Goal: Information Seeking & Learning: Learn about a topic

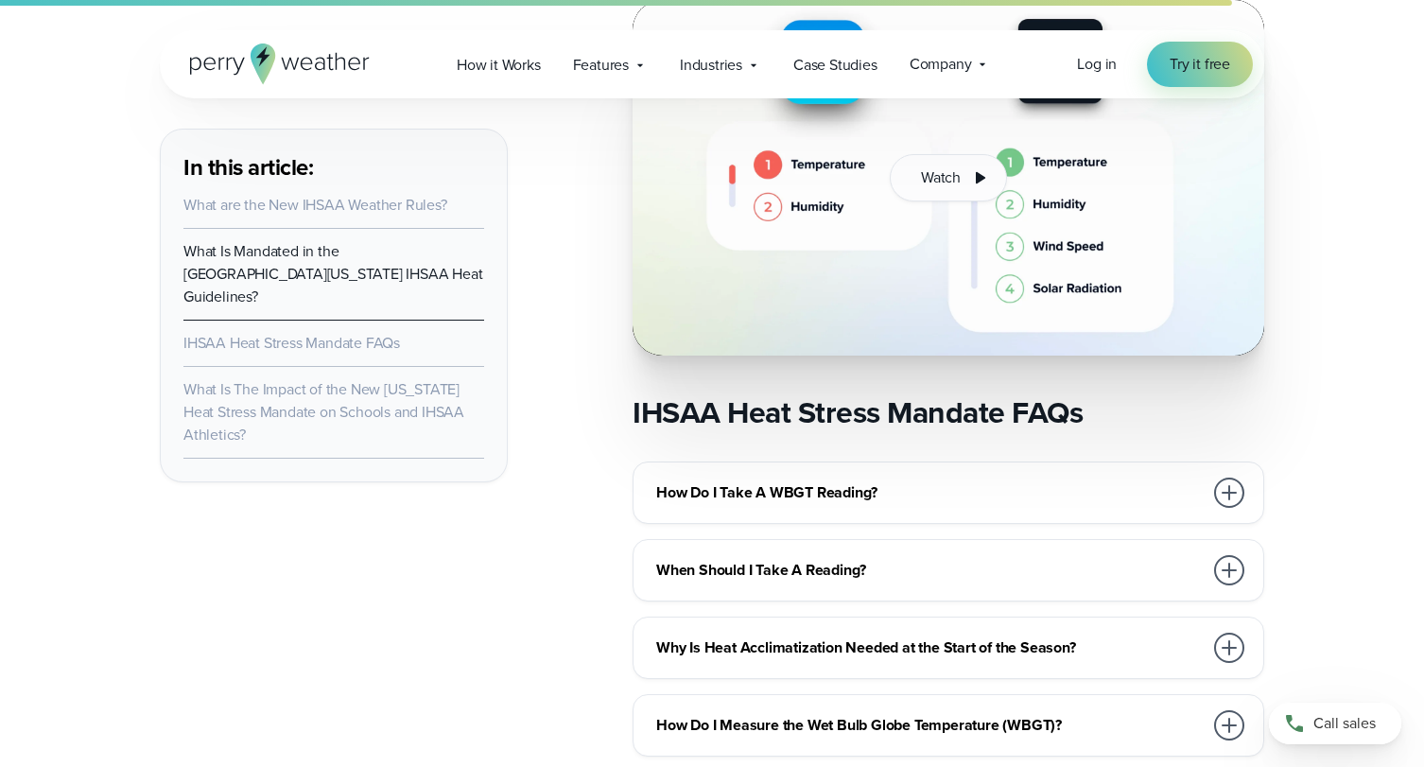
scroll to position [2926, 0]
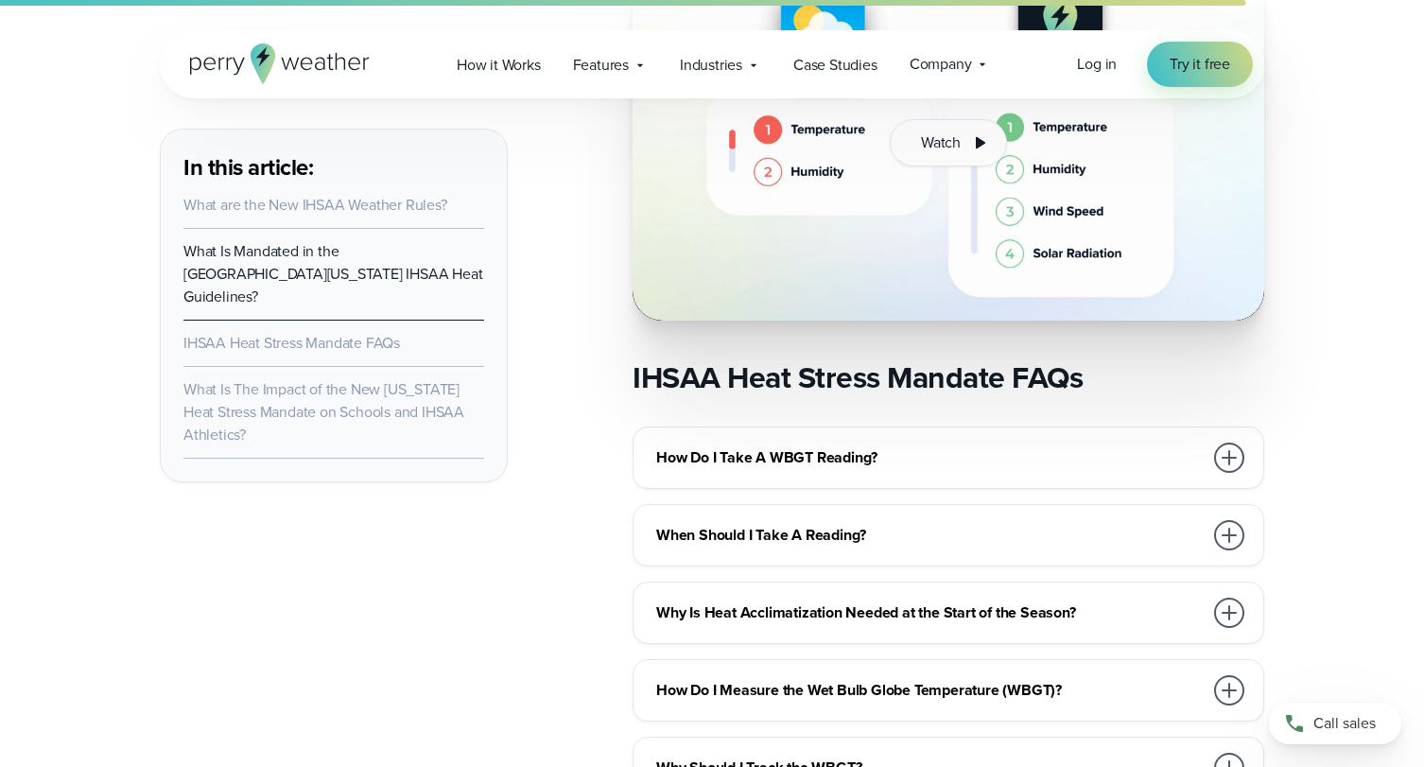
click at [901, 446] on h3 "How Do I Take A WBGT Reading?" at bounding box center [929, 457] width 547 height 23
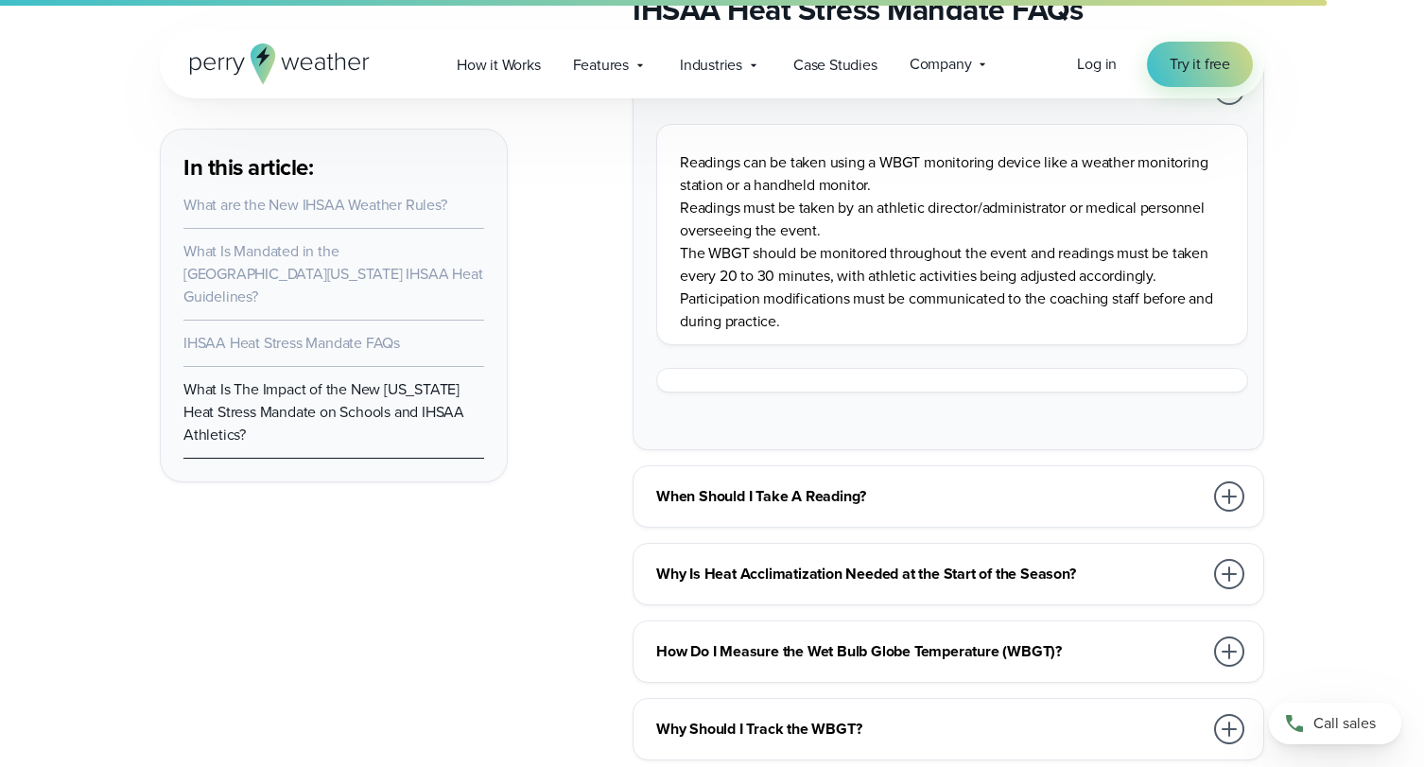
scroll to position [3328, 0]
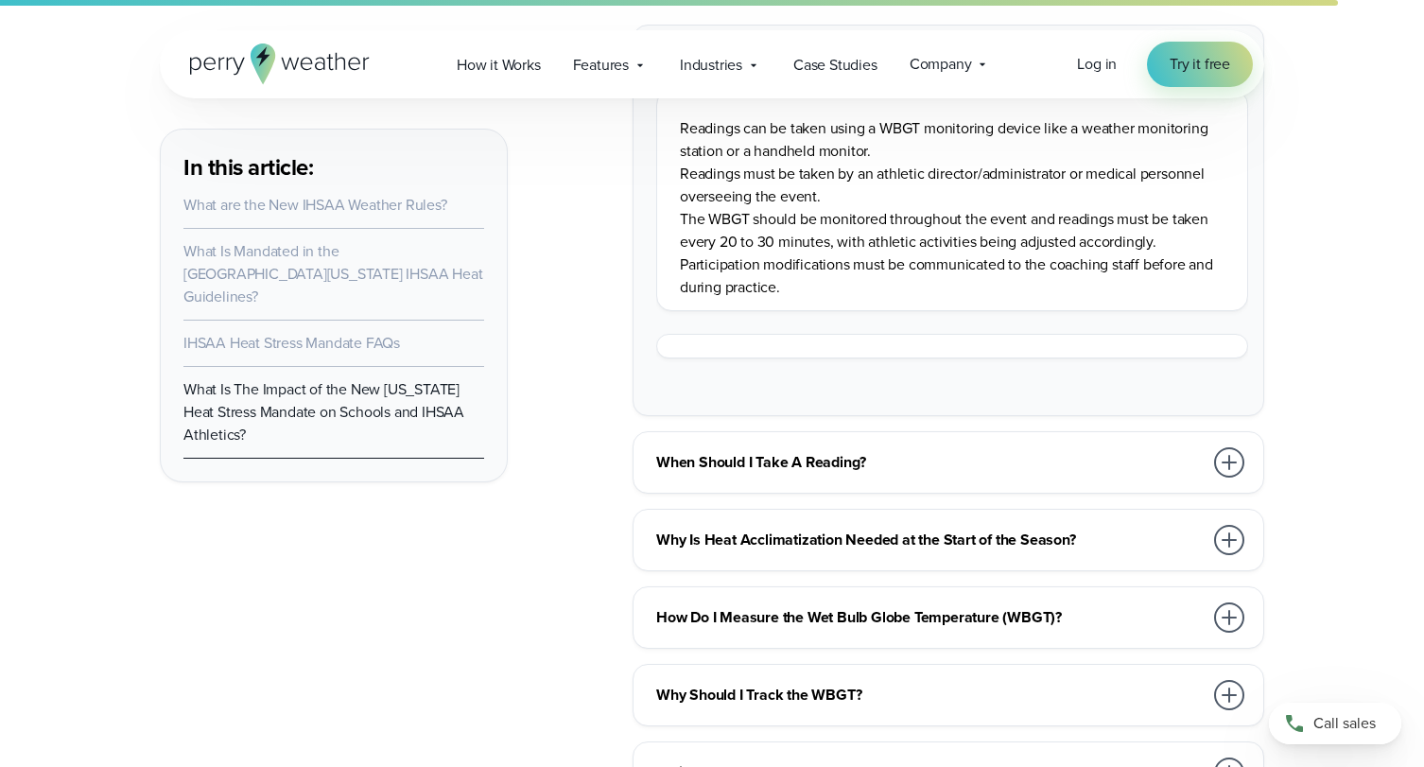
click at [1218, 603] on div at bounding box center [1229, 618] width 30 height 30
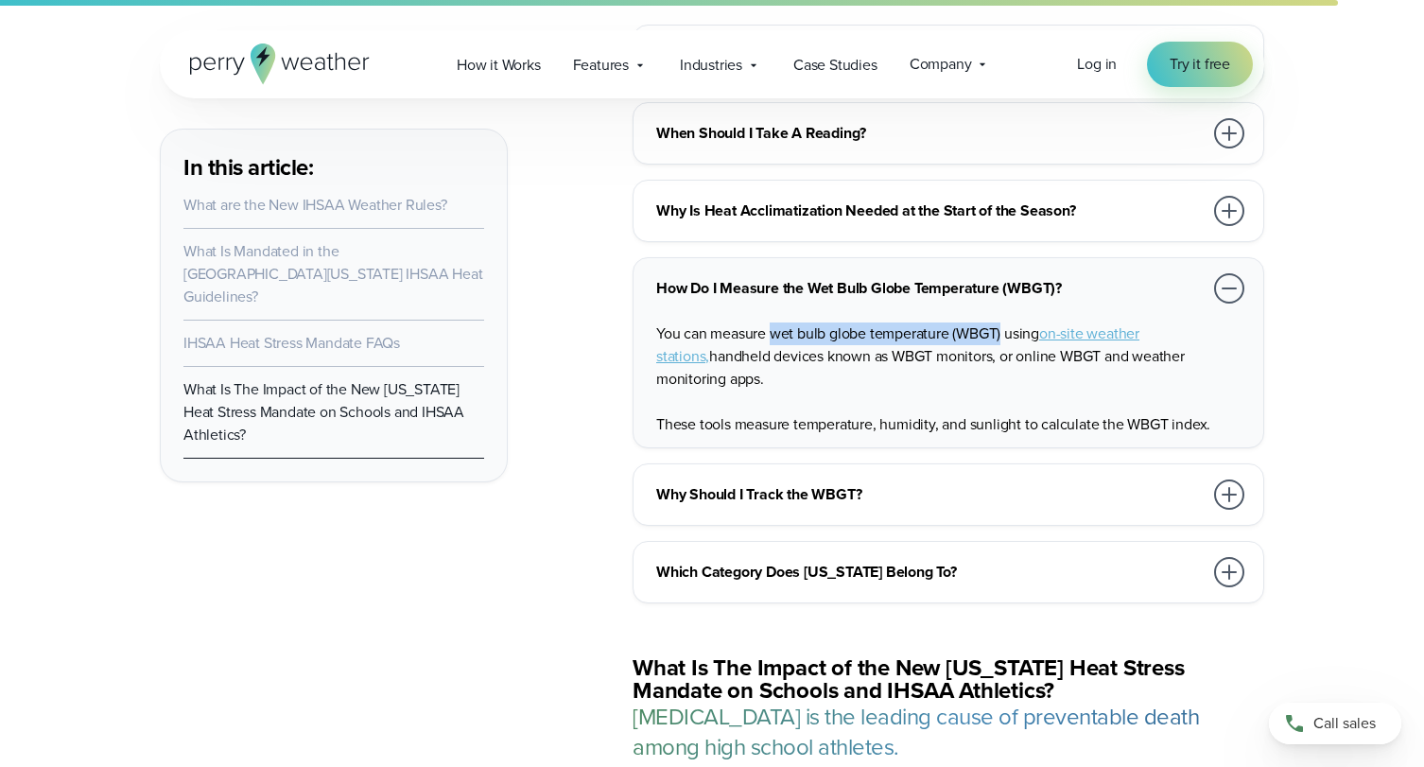
drag, startPoint x: 831, startPoint y: 305, endPoint x: 1003, endPoint y: 305, distance: 171.2
click at [1003, 323] on p "You can measure wet bulb globe temperature (WBGT) using on-site weather station…" at bounding box center [952, 357] width 592 height 68
copy p "wet bulb globe temperature (WBGT)"
